Goal: Transaction & Acquisition: Obtain resource

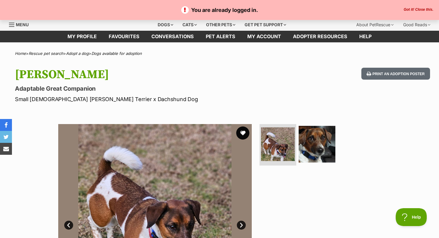
click at [246, 136] on button "favourite" at bounding box center [242, 133] width 13 height 13
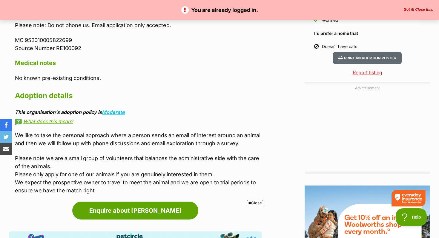
scroll to position [579, 0]
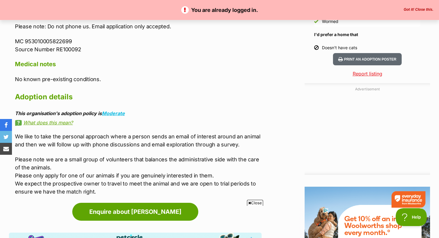
click at [411, 4] on div "You are already logged in. Got it! Close this." at bounding box center [219, 10] width 439 height 20
click at [409, 10] on button "Got it! Close this." at bounding box center [418, 9] width 33 height 5
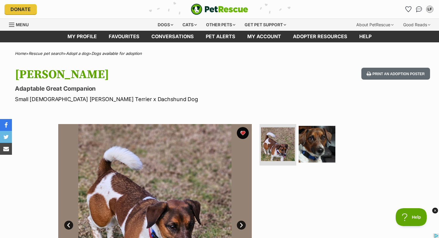
scroll to position [0, 0]
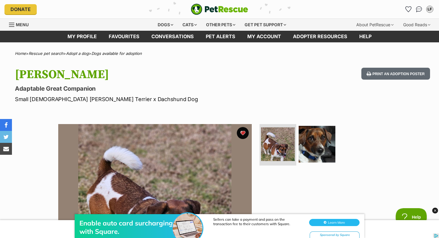
click at [202, 97] on p "Small Male Jack Russell Terrier x Dachshund Dog" at bounding box center [141, 99] width 252 height 8
click at [160, 27] on div "Dogs" at bounding box center [165, 25] width 24 height 12
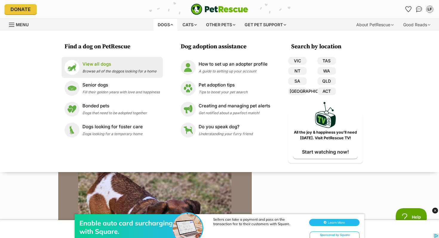
click at [91, 68] on div "View all dogs Browse all of the doggos looking for a home" at bounding box center [119, 67] width 74 height 13
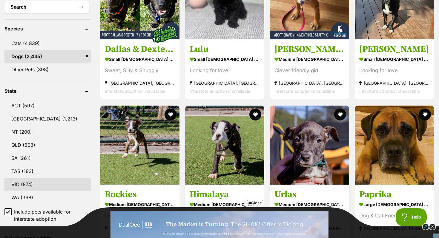
click at [27, 183] on link "VIC (874)" at bounding box center [47, 184] width 86 height 13
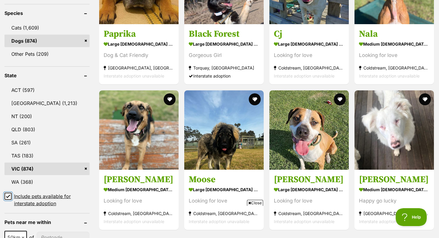
click at [7, 193] on input "Include pets available for interstate adoption" at bounding box center [7, 196] width 7 height 7
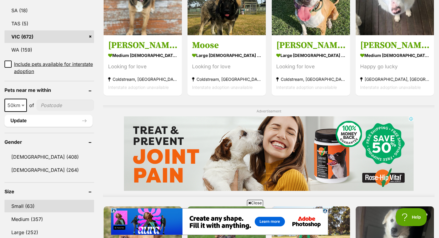
click at [23, 200] on link "Small (63)" at bounding box center [49, 206] width 90 height 13
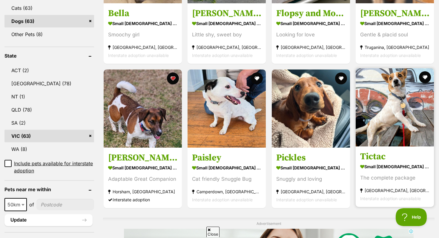
click at [386, 114] on img at bounding box center [394, 107] width 78 height 78
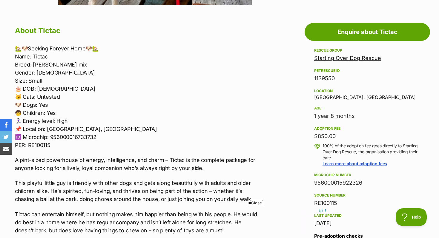
scroll to position [312, 0]
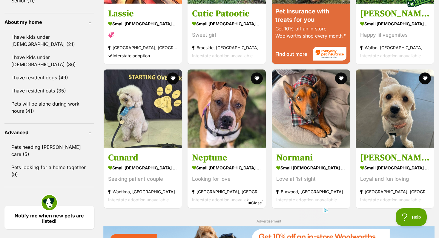
scroll to position [664, 0]
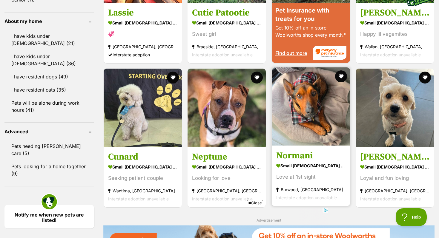
click at [292, 127] on img at bounding box center [311, 106] width 78 height 78
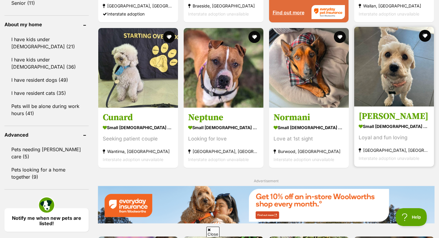
click at [404, 86] on img at bounding box center [394, 67] width 80 height 80
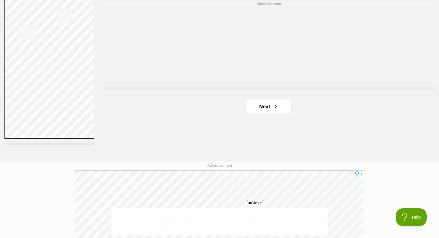
scroll to position [1096, 0]
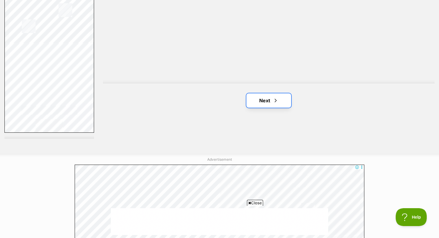
click at [272, 103] on span "Next page" at bounding box center [275, 100] width 6 height 7
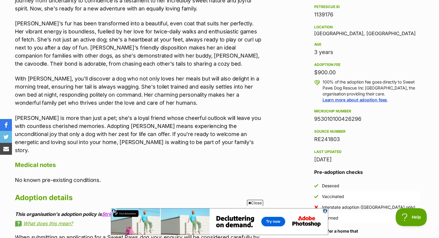
scroll to position [385, 0]
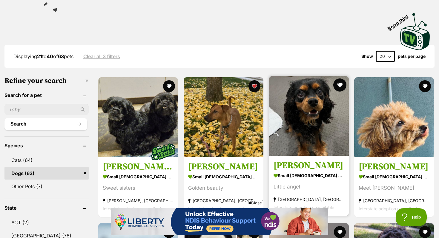
click at [343, 84] on button "favourite" at bounding box center [339, 84] width 13 height 13
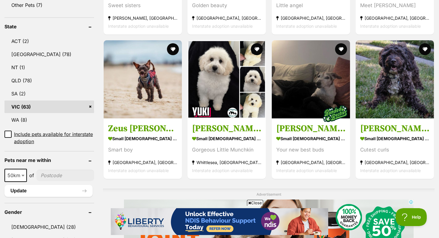
scroll to position [300, 0]
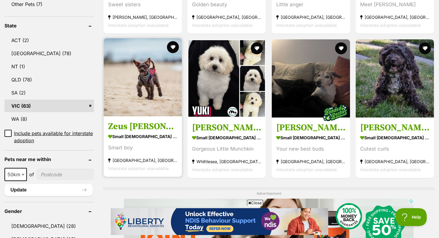
click at [153, 102] on img at bounding box center [143, 77] width 78 height 78
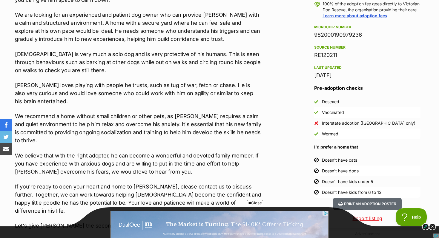
scroll to position [456, 0]
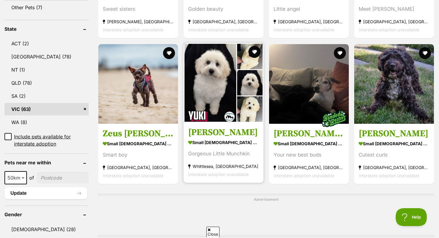
click at [207, 101] on img at bounding box center [224, 83] width 80 height 80
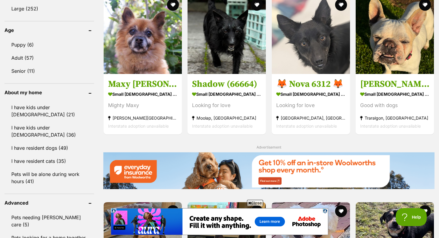
scroll to position [594, 0]
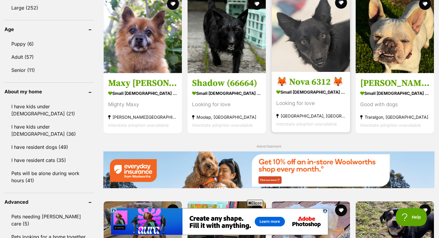
click at [321, 50] on img at bounding box center [311, 33] width 78 height 78
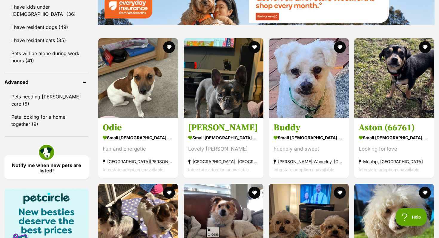
scroll to position [718, 0]
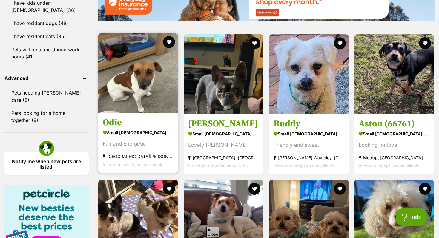
click at [152, 86] on img at bounding box center [138, 73] width 80 height 80
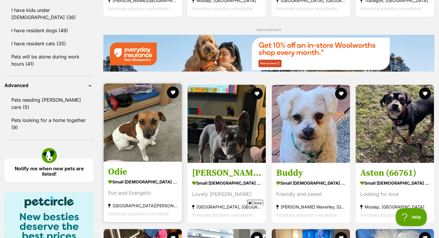
scroll to position [0, 0]
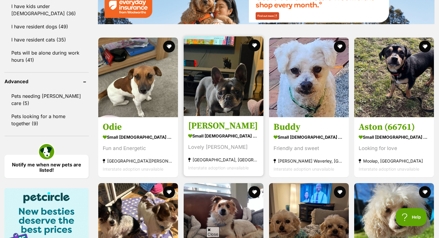
click at [230, 111] on img at bounding box center [224, 76] width 80 height 80
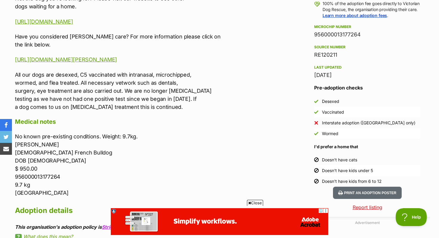
scroll to position [455, 0]
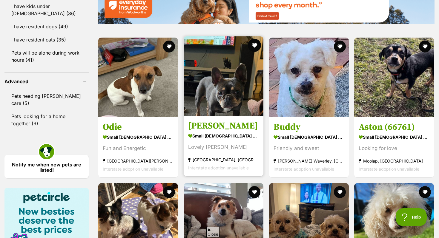
click at [252, 47] on button "favourite" at bounding box center [254, 45] width 13 height 13
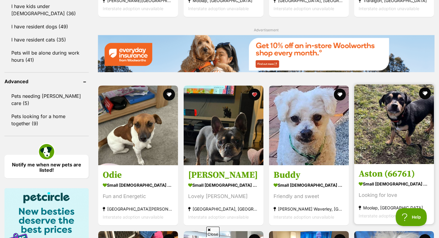
click at [387, 104] on img at bounding box center [394, 124] width 80 height 80
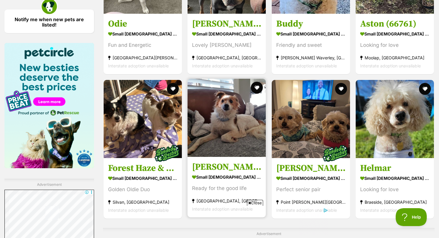
click at [210, 127] on img at bounding box center [226, 118] width 78 height 78
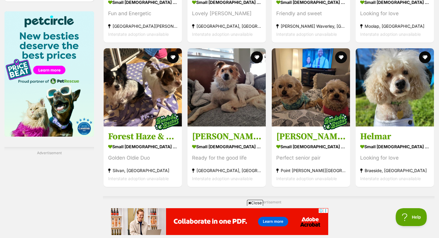
scroll to position [888, 0]
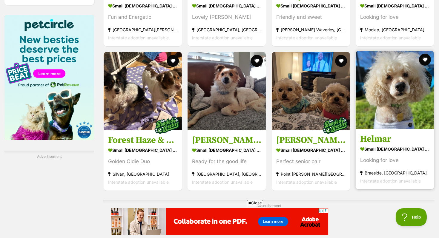
click at [384, 104] on img at bounding box center [394, 90] width 78 height 78
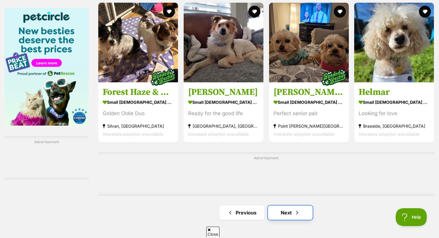
click at [274, 213] on link "Next" at bounding box center [290, 213] width 45 height 14
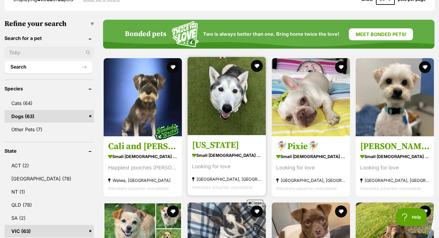
click at [233, 110] on img at bounding box center [226, 96] width 78 height 78
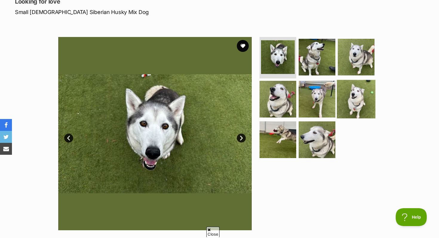
click at [337, 104] on img at bounding box center [356, 99] width 39 height 39
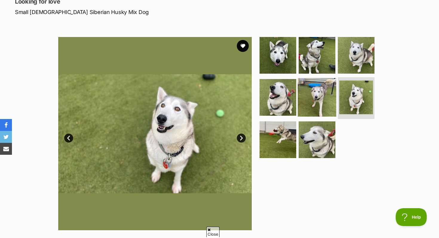
click at [319, 96] on img at bounding box center [317, 97] width 39 height 39
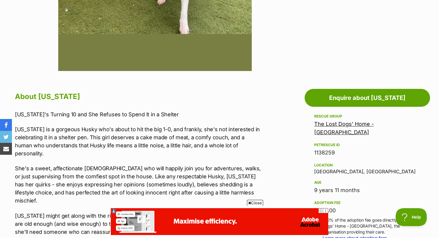
scroll to position [255, 0]
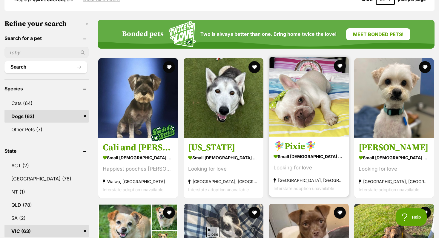
click at [289, 123] on img at bounding box center [309, 97] width 80 height 80
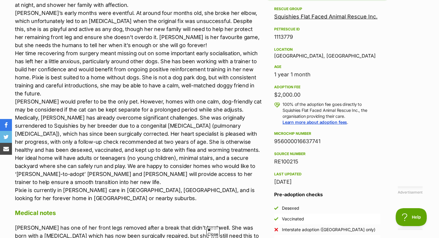
scroll to position [390, 0]
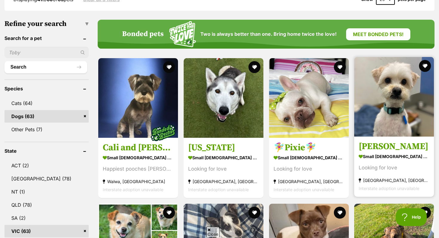
click at [409, 116] on img at bounding box center [394, 97] width 80 height 80
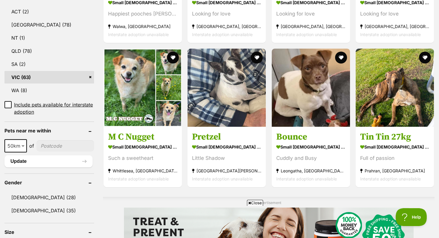
scroll to position [333, 0]
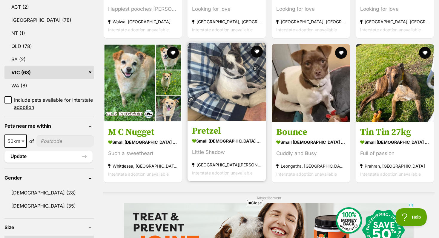
click at [242, 115] on img at bounding box center [226, 82] width 78 height 78
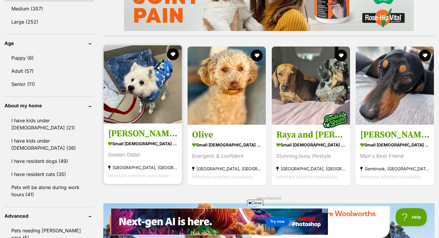
click at [153, 108] on img at bounding box center [143, 84] width 78 height 78
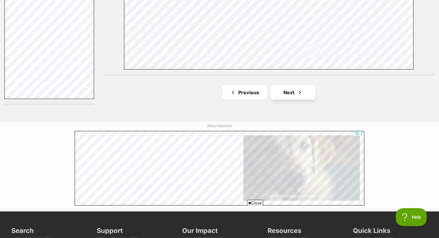
scroll to position [1139, 0]
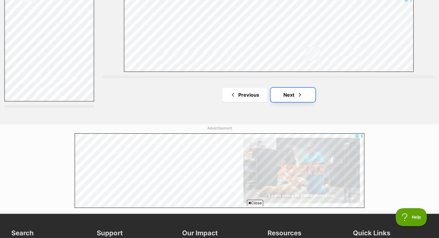
click at [294, 97] on link "Next" at bounding box center [292, 95] width 45 height 14
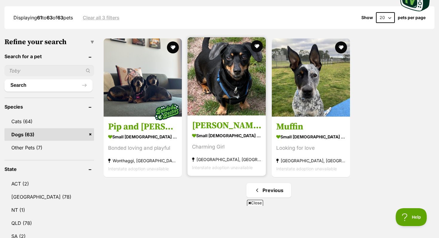
click at [214, 93] on img at bounding box center [226, 76] width 78 height 78
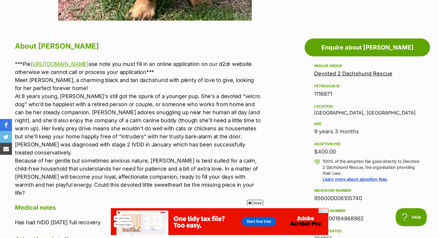
scroll to position [304, 0]
